Goal: Task Accomplishment & Management: Manage account settings

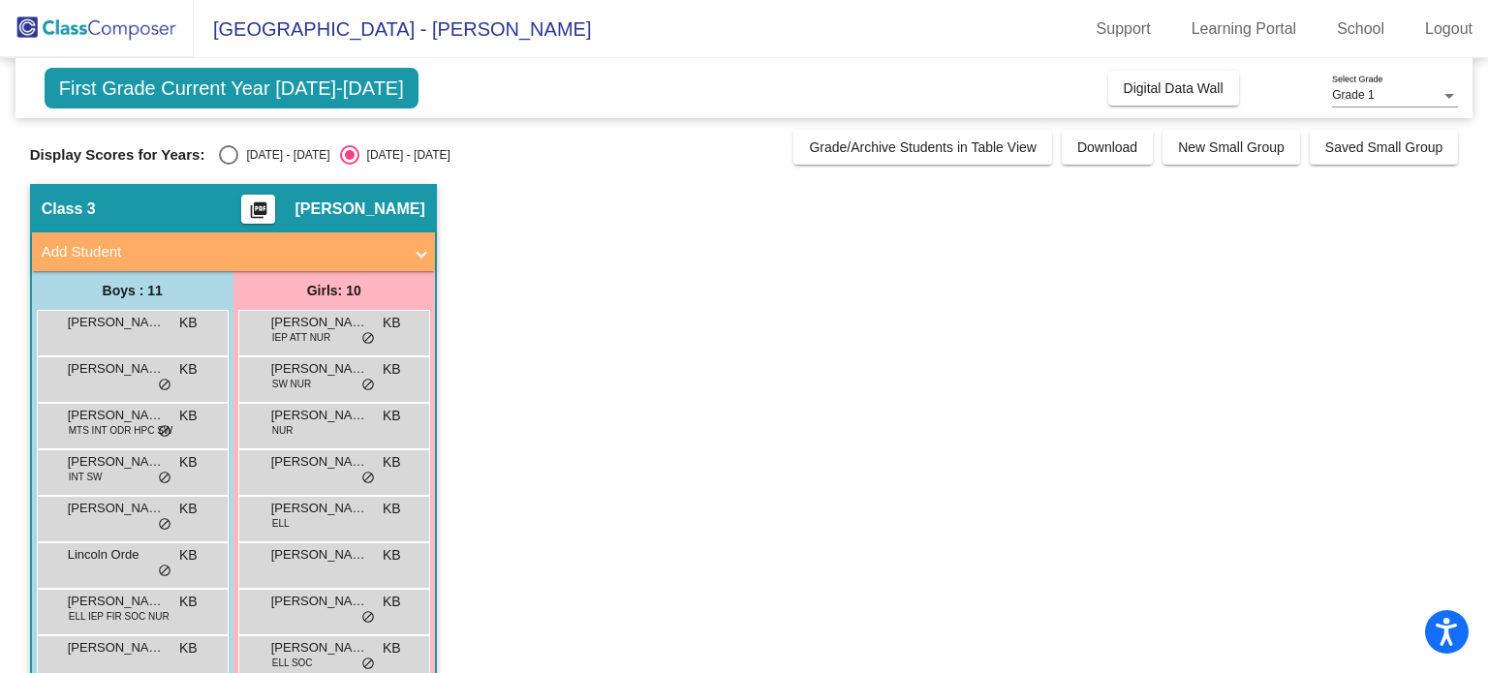
scroll to position [101, 0]
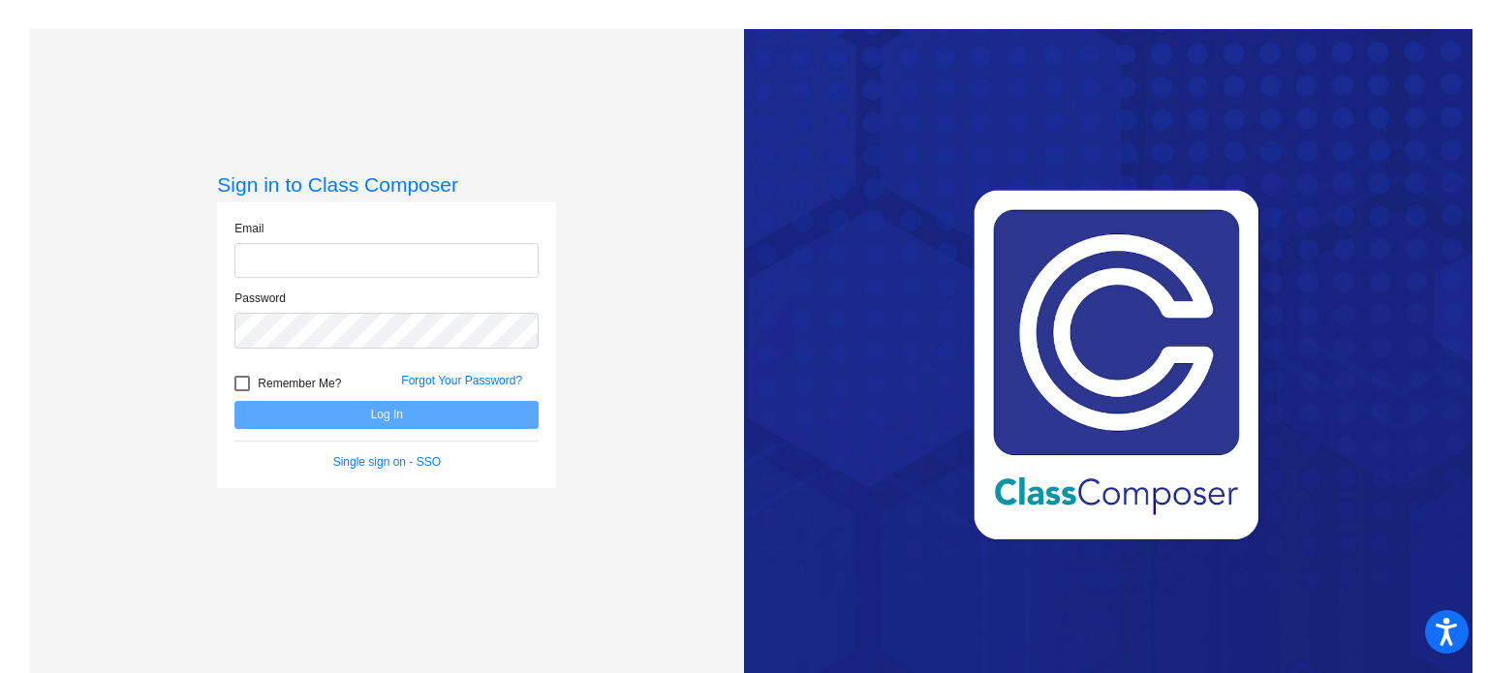
type input "[EMAIL_ADDRESS][DOMAIN_NAME]"
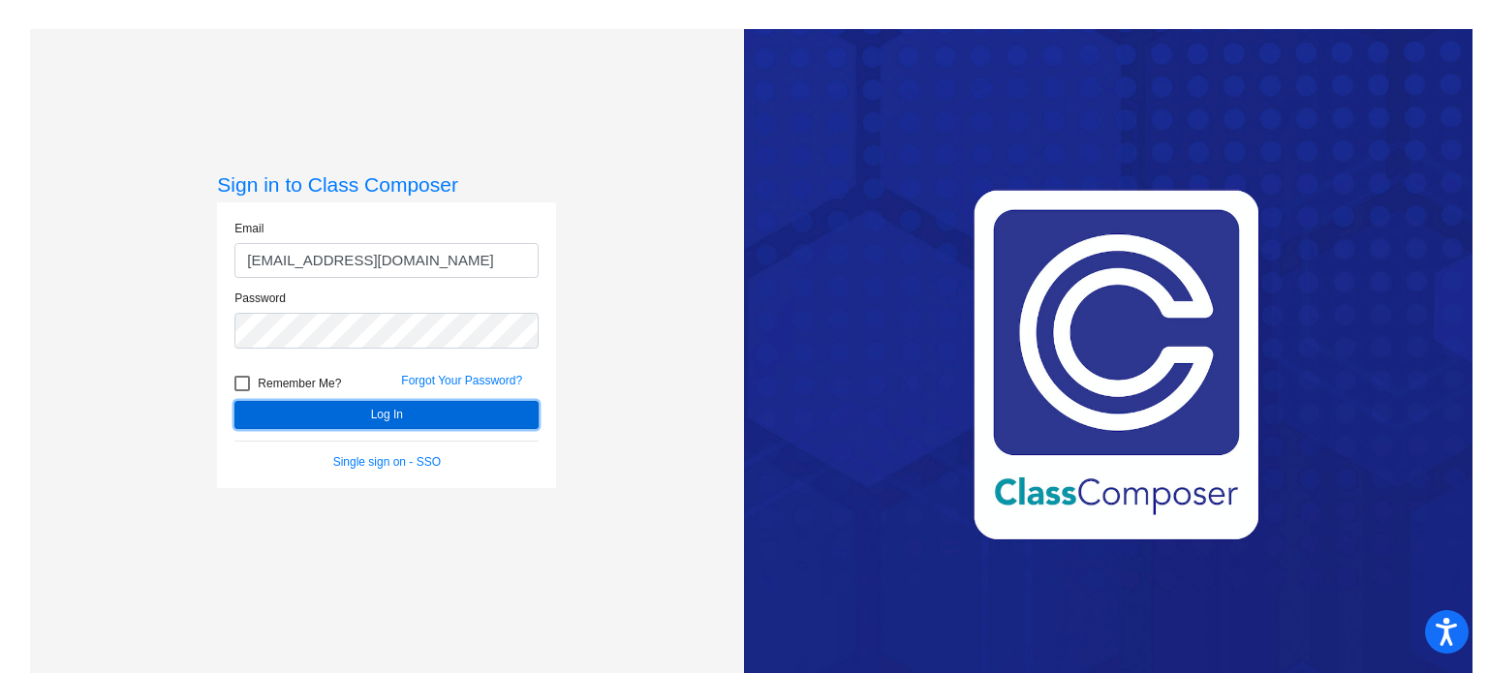
click at [381, 410] on button "Log In" at bounding box center [387, 415] width 304 height 28
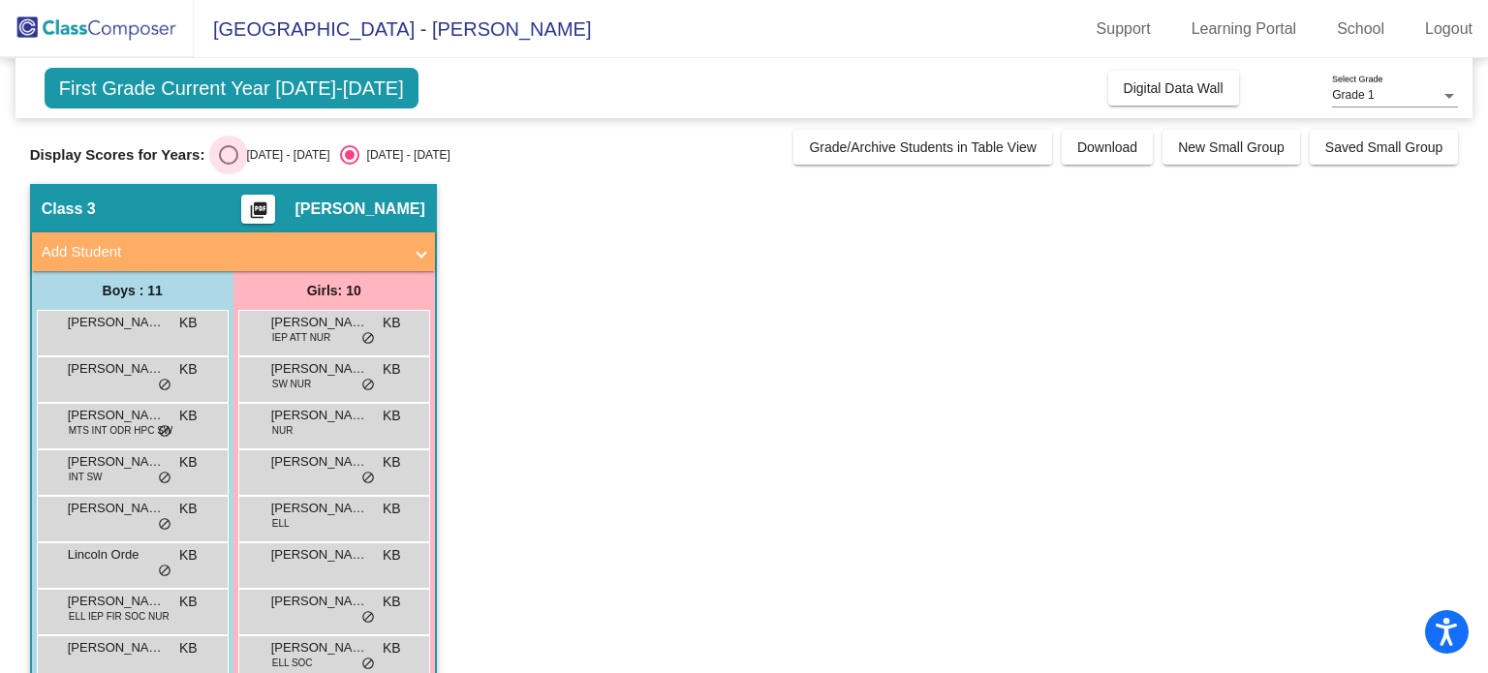
click at [225, 158] on div "Select an option" at bounding box center [228, 154] width 19 height 19
click at [228, 165] on input "[DATE] - [DATE]" at bounding box center [228, 165] width 1 height 1
radio input "true"
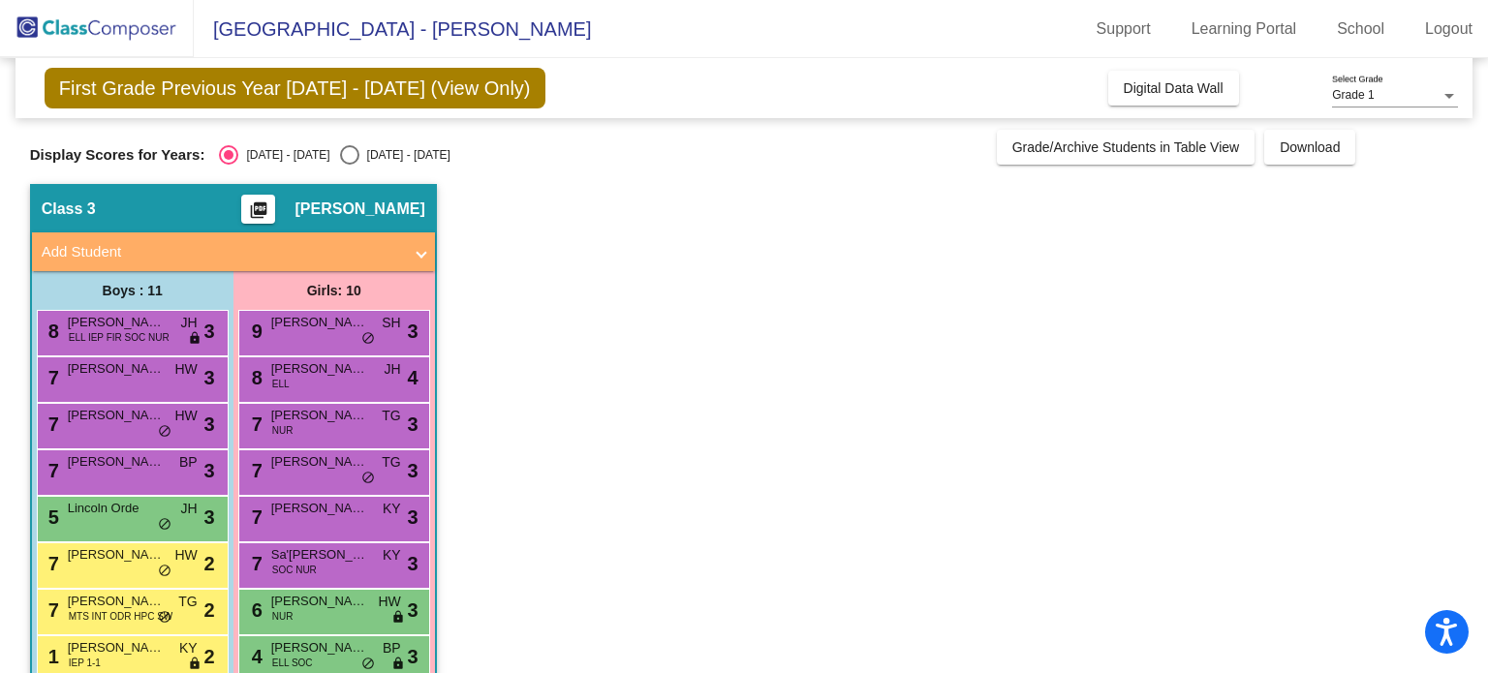
click at [340, 148] on div "Select an option" at bounding box center [349, 154] width 19 height 19
click at [349, 165] on input "[DATE] - [DATE]" at bounding box center [349, 165] width 1 height 1
radio input "true"
